Goal: Information Seeking & Learning: Check status

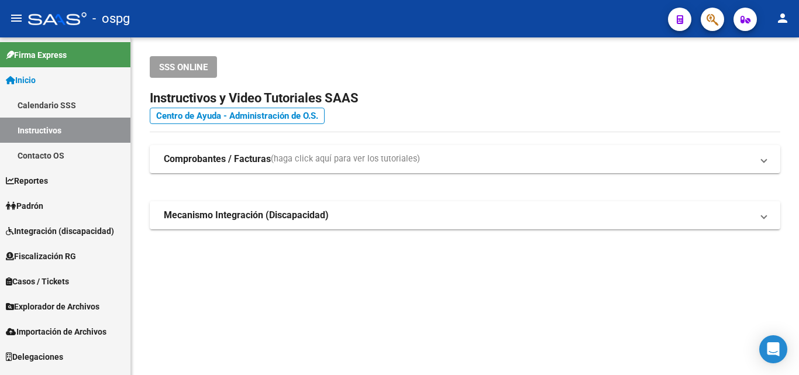
click at [43, 205] on span "Padrón" at bounding box center [24, 205] width 37 height 13
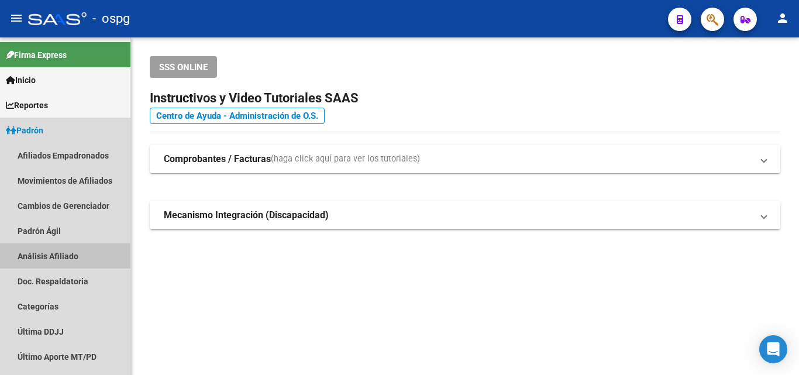
drag, startPoint x: 44, startPoint y: 250, endPoint x: 210, endPoint y: 203, distance: 172.7
click at [45, 250] on link "Análisis Afiliado" at bounding box center [65, 255] width 130 height 25
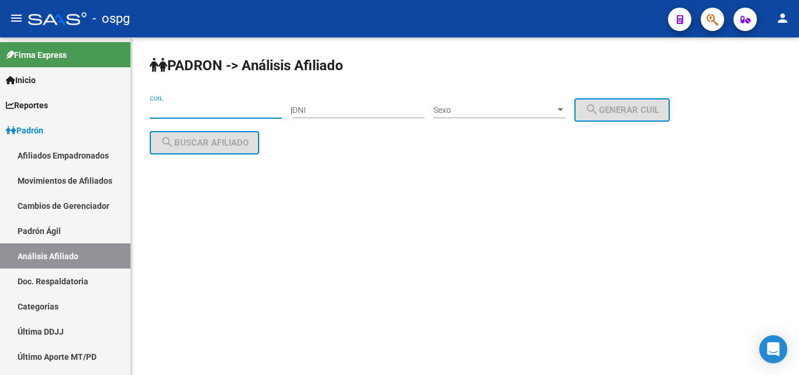
paste input "20-42367236-7"
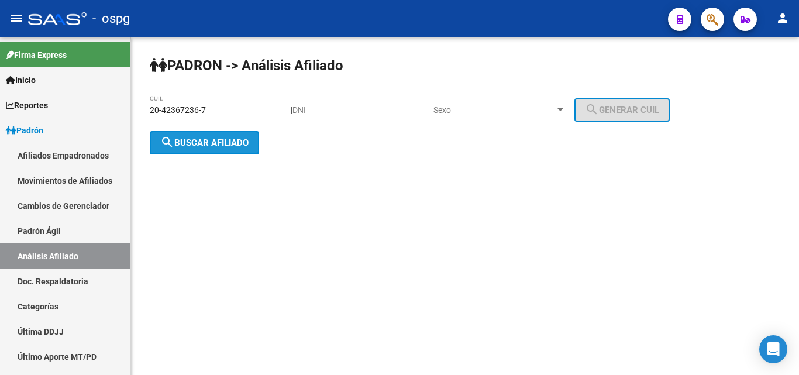
click at [203, 137] on span "search Buscar afiliado" at bounding box center [204, 142] width 88 height 11
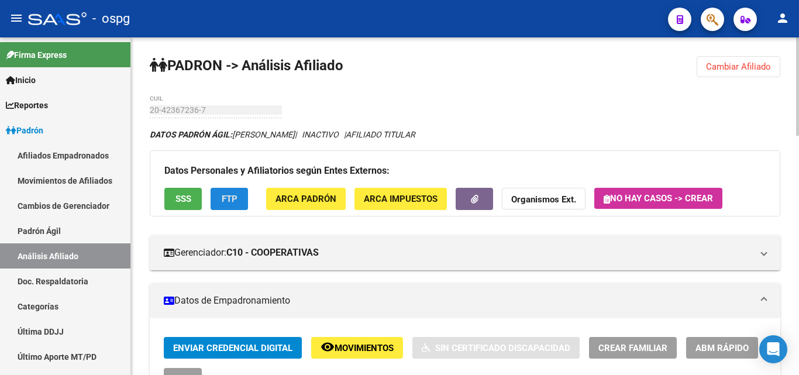
click at [233, 206] on button "FTP" at bounding box center [228, 199] width 37 height 22
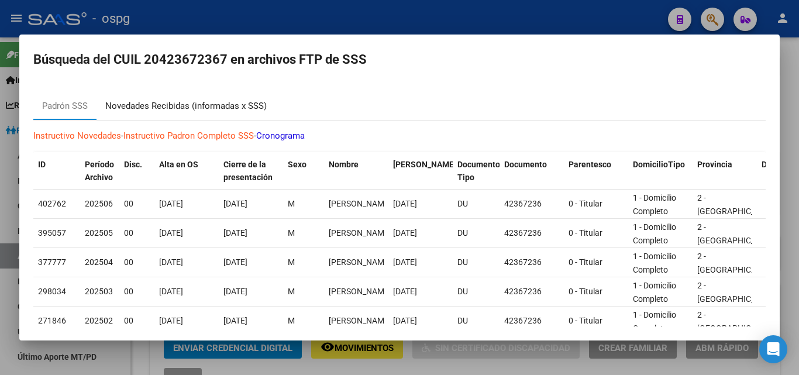
click at [200, 105] on div "Novedades Recibidas (informadas x SSS)" at bounding box center [185, 105] width 161 height 13
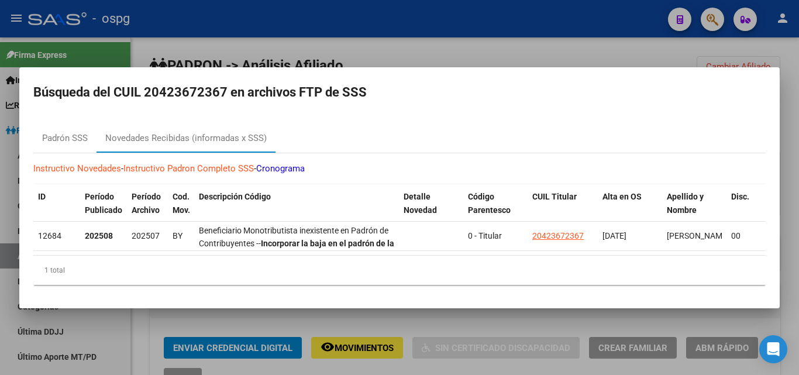
click at [479, 323] on div at bounding box center [399, 187] width 799 height 375
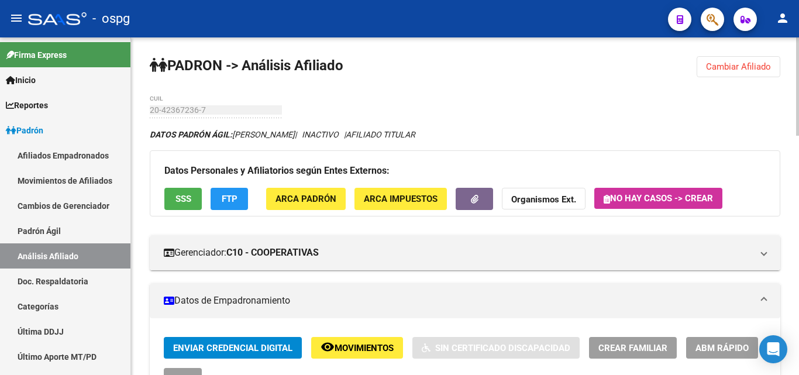
click at [721, 57] on button "Cambiar Afiliado" at bounding box center [738, 66] width 84 height 21
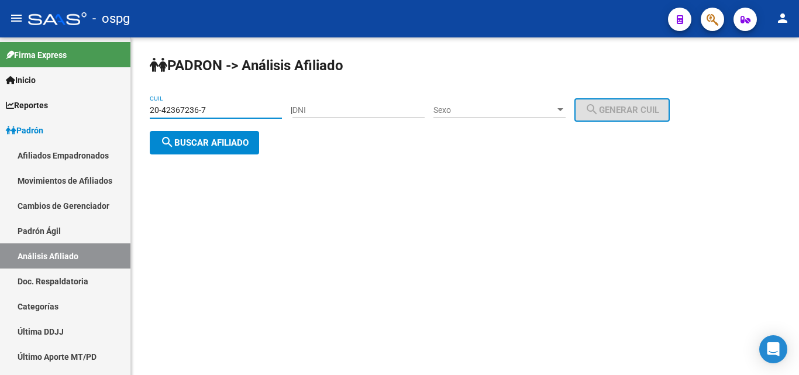
drag, startPoint x: 235, startPoint y: 108, endPoint x: 181, endPoint y: 106, distance: 54.4
click at [147, 102] on div "PADRON -> Análisis Afiliado 20-42367236-7 CUIL | DNI Sexo Sexo search Generar C…" at bounding box center [465, 114] width 668 height 154
paste input "20282330-1"
type input "20-20282330-1"
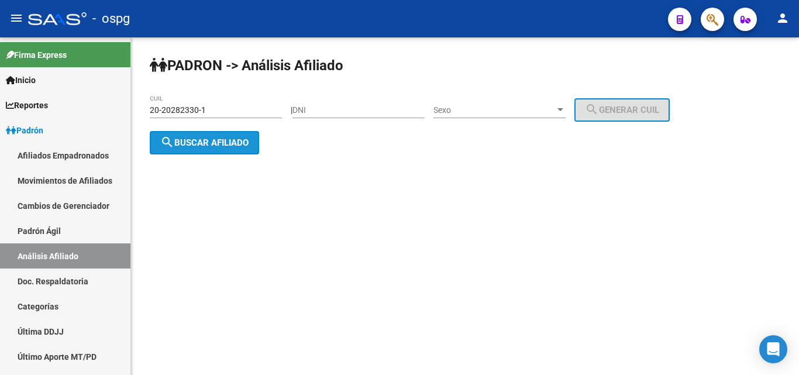
click at [170, 144] on mat-icon "search" at bounding box center [167, 142] width 14 height 14
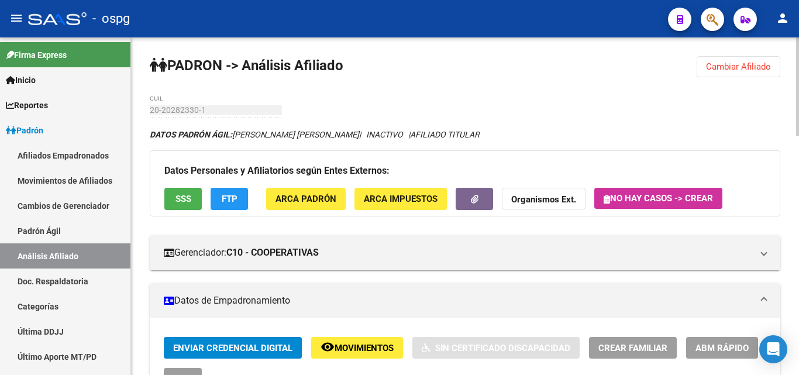
click at [228, 196] on span "FTP" at bounding box center [230, 199] width 16 height 11
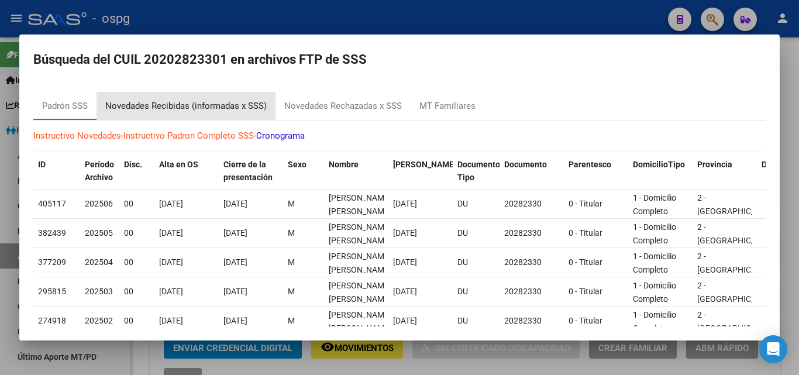
click at [193, 113] on div "Novedades Recibidas (informadas x SSS)" at bounding box center [185, 106] width 179 height 28
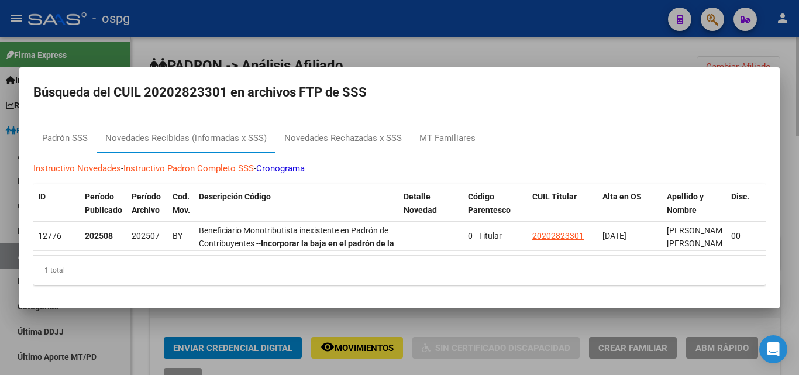
click at [365, 327] on div at bounding box center [399, 187] width 799 height 375
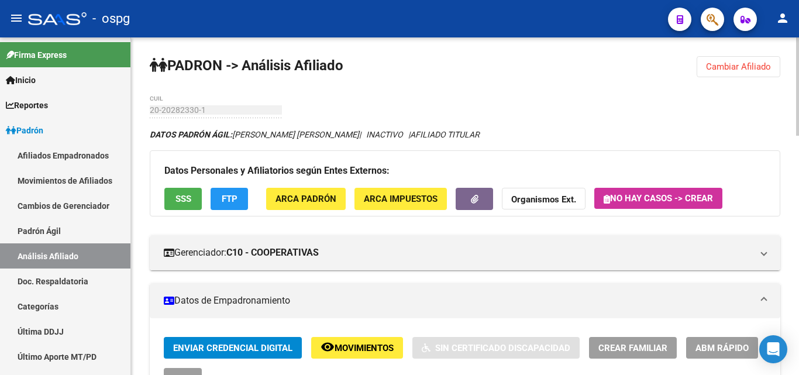
click at [155, 118] on div "20-20282330-1 CUIL" at bounding box center [216, 111] width 132 height 33
drag, startPoint x: 190, startPoint y: 109, endPoint x: 212, endPoint y: 99, distance: 24.3
drag, startPoint x: 175, startPoint y: 111, endPoint x: 208, endPoint y: 97, distance: 35.6
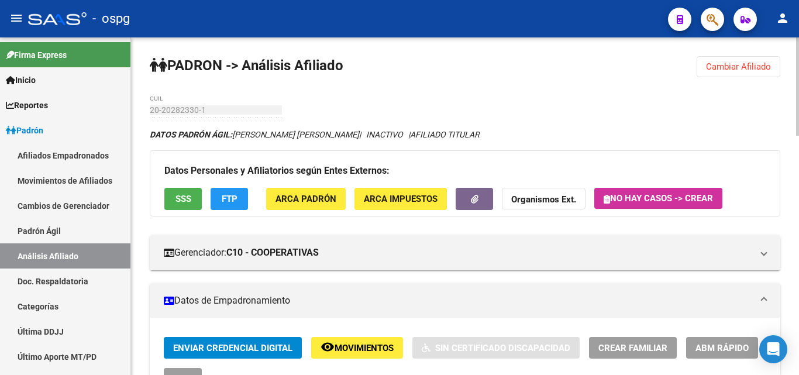
click at [567, 196] on strong "Organismos Ext." at bounding box center [543, 200] width 65 height 11
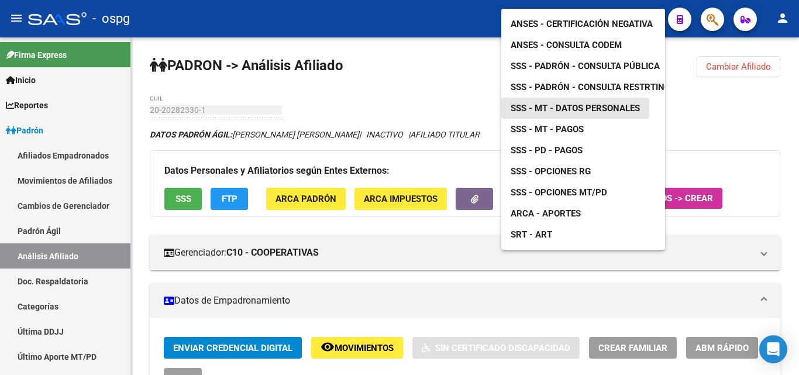
click at [563, 103] on span "SSS - MT - Datos Personales" at bounding box center [574, 108] width 129 height 11
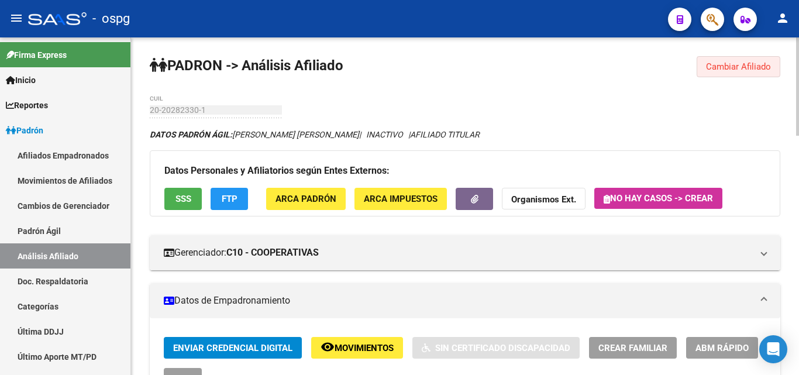
click at [732, 66] on span "Cambiar Afiliado" at bounding box center [738, 66] width 65 height 11
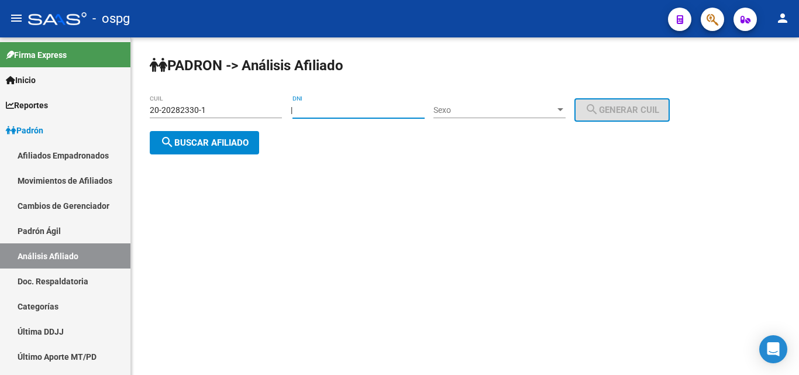
click at [398, 109] on input "DNI" at bounding box center [358, 110] width 132 height 10
drag, startPoint x: 352, startPoint y: 113, endPoint x: 212, endPoint y: 105, distance: 140.0
click at [212, 105] on app-analisis-afiliado "PADRON -> Análisis Afiliado 20-20282330-1 CUIL | DNI Sexo Sexo search Generar C…" at bounding box center [414, 126] width 529 height 42
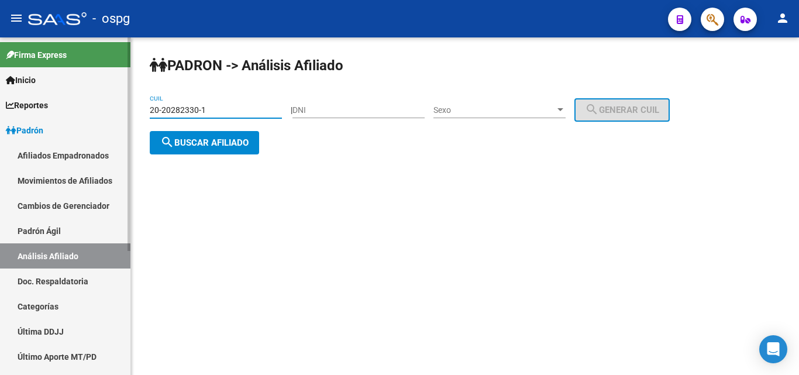
drag, startPoint x: 213, startPoint y: 111, endPoint x: 0, endPoint y: 88, distance: 214.6
click at [0, 88] on mat-sidenav-container "Firma Express Inicio Calendario SSS Instructivos Contacto OS Reportes Ingresos …" at bounding box center [399, 205] width 799 height 337
